Goal: Information Seeking & Learning: Find specific fact

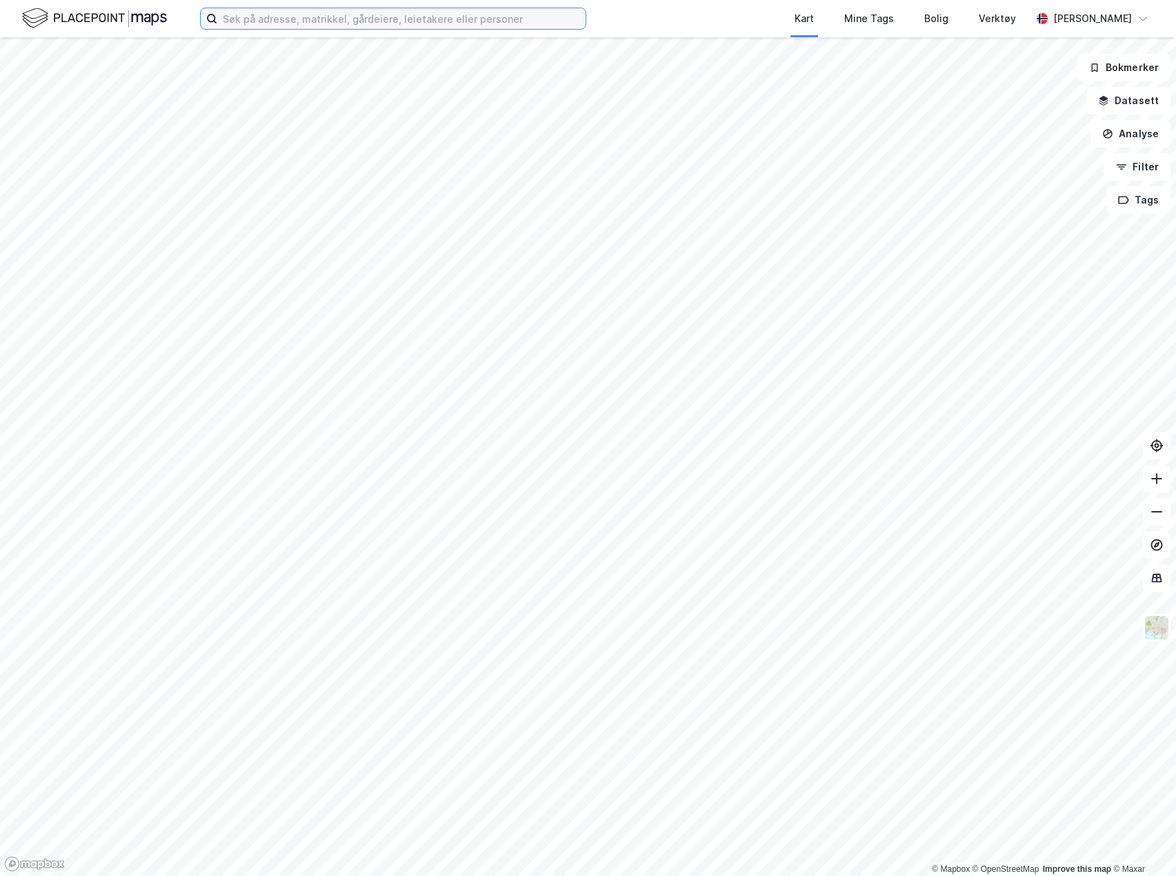
click at [382, 16] on input at bounding box center [401, 18] width 368 height 21
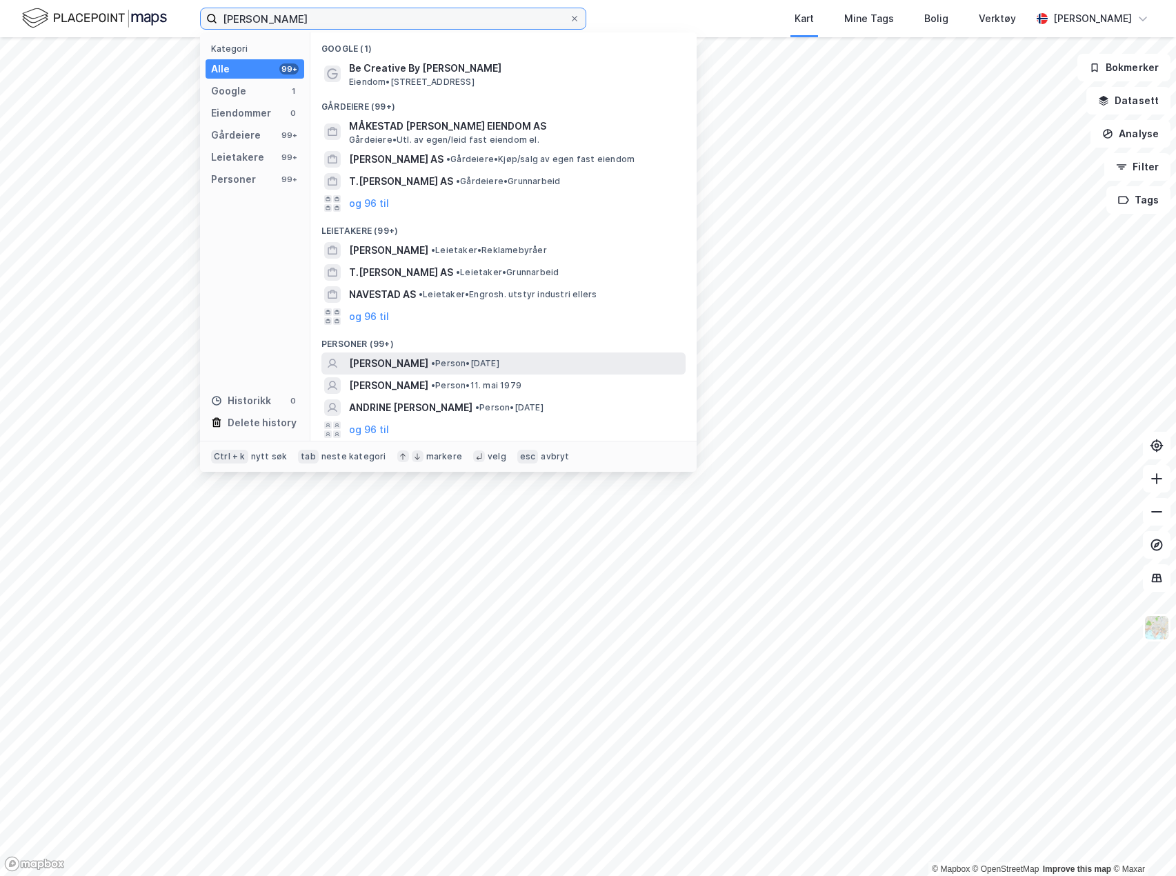
type input "[PERSON_NAME]"
click at [428, 361] on span "[PERSON_NAME]" at bounding box center [388, 363] width 79 height 17
